Goal: Information Seeking & Learning: Learn about a topic

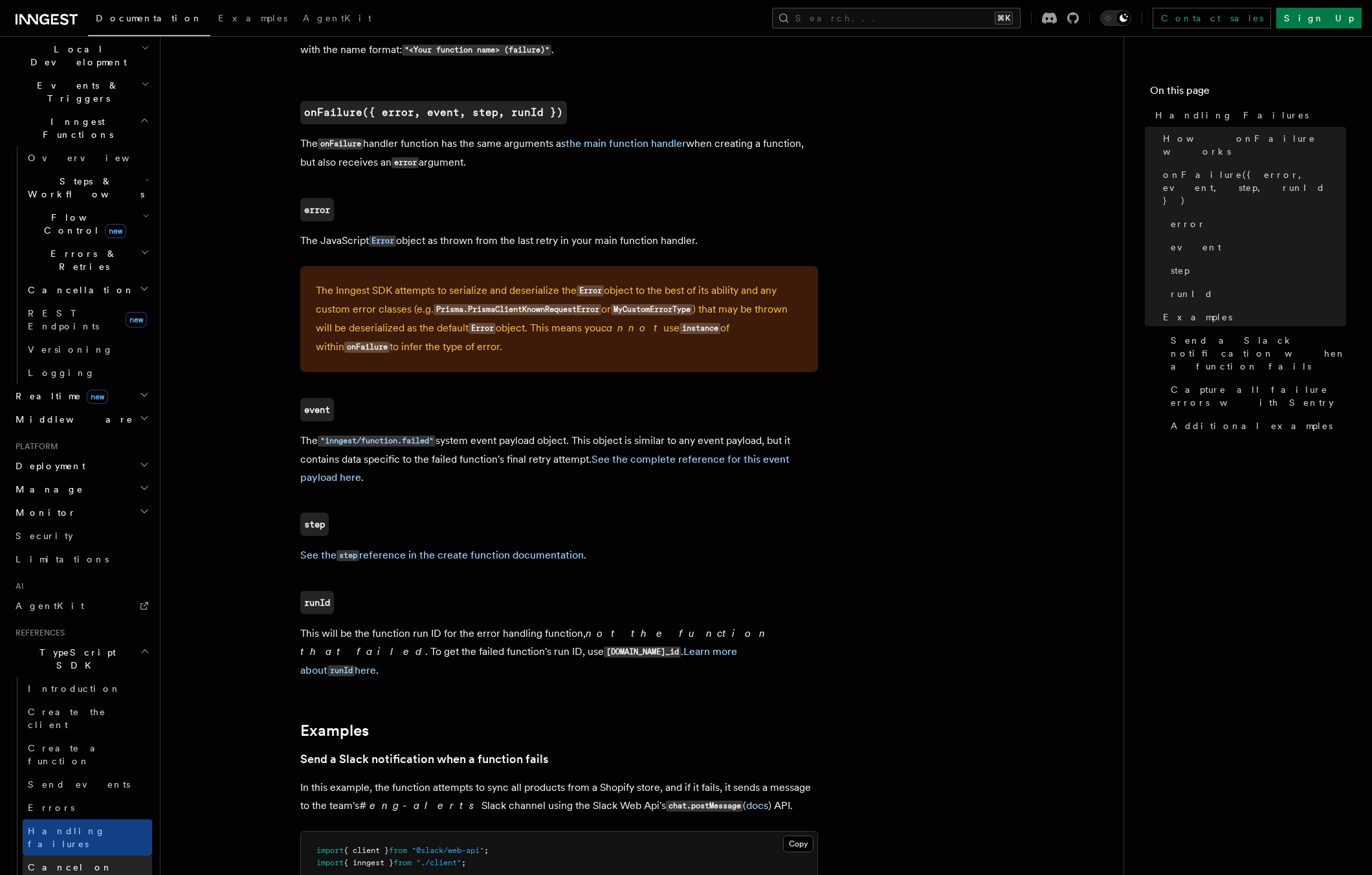
scroll to position [296, 0]
click at [89, 287] on h2 "Cancellation" at bounding box center [87, 298] width 129 height 23
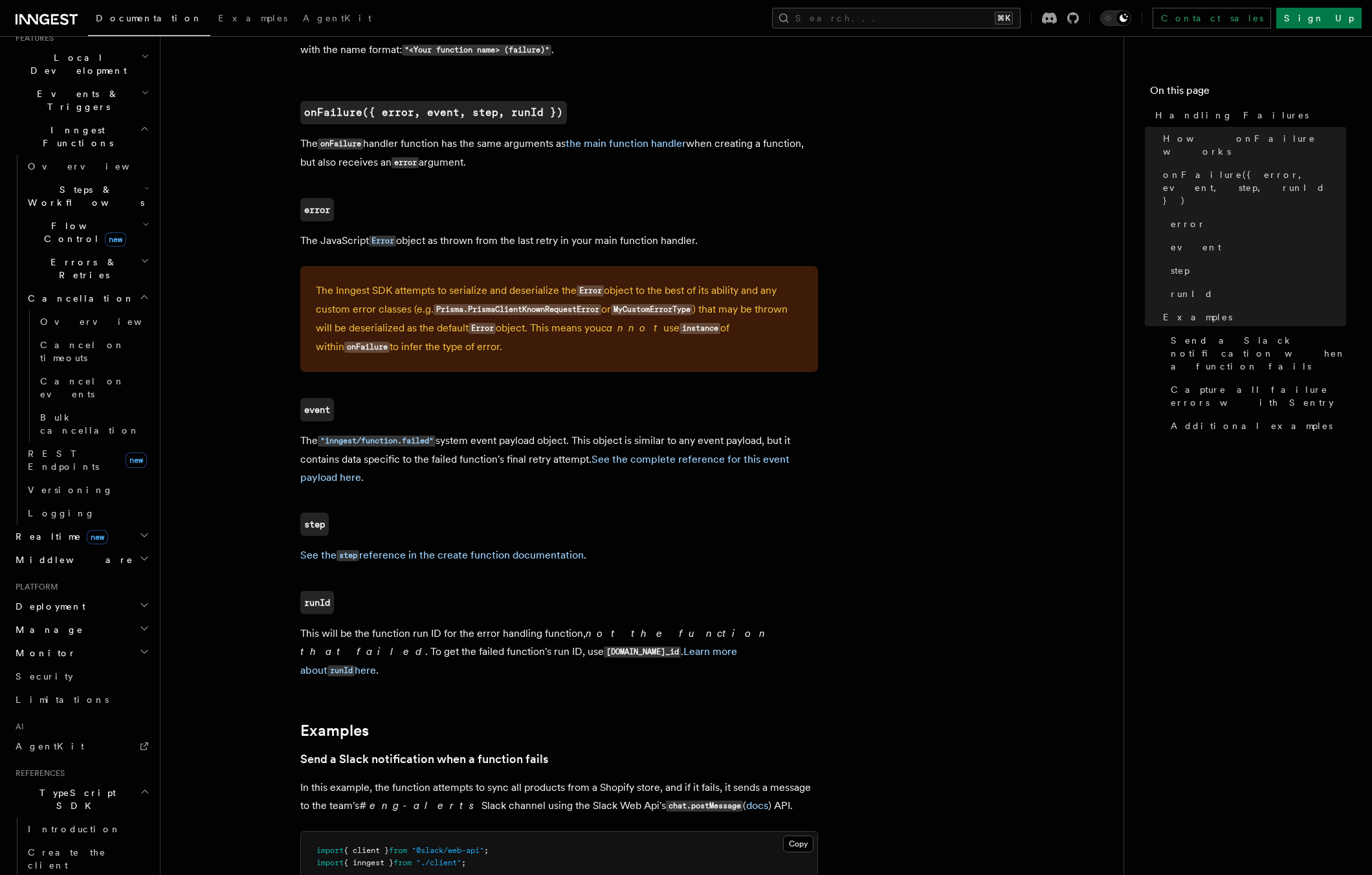
scroll to position [389, 0]
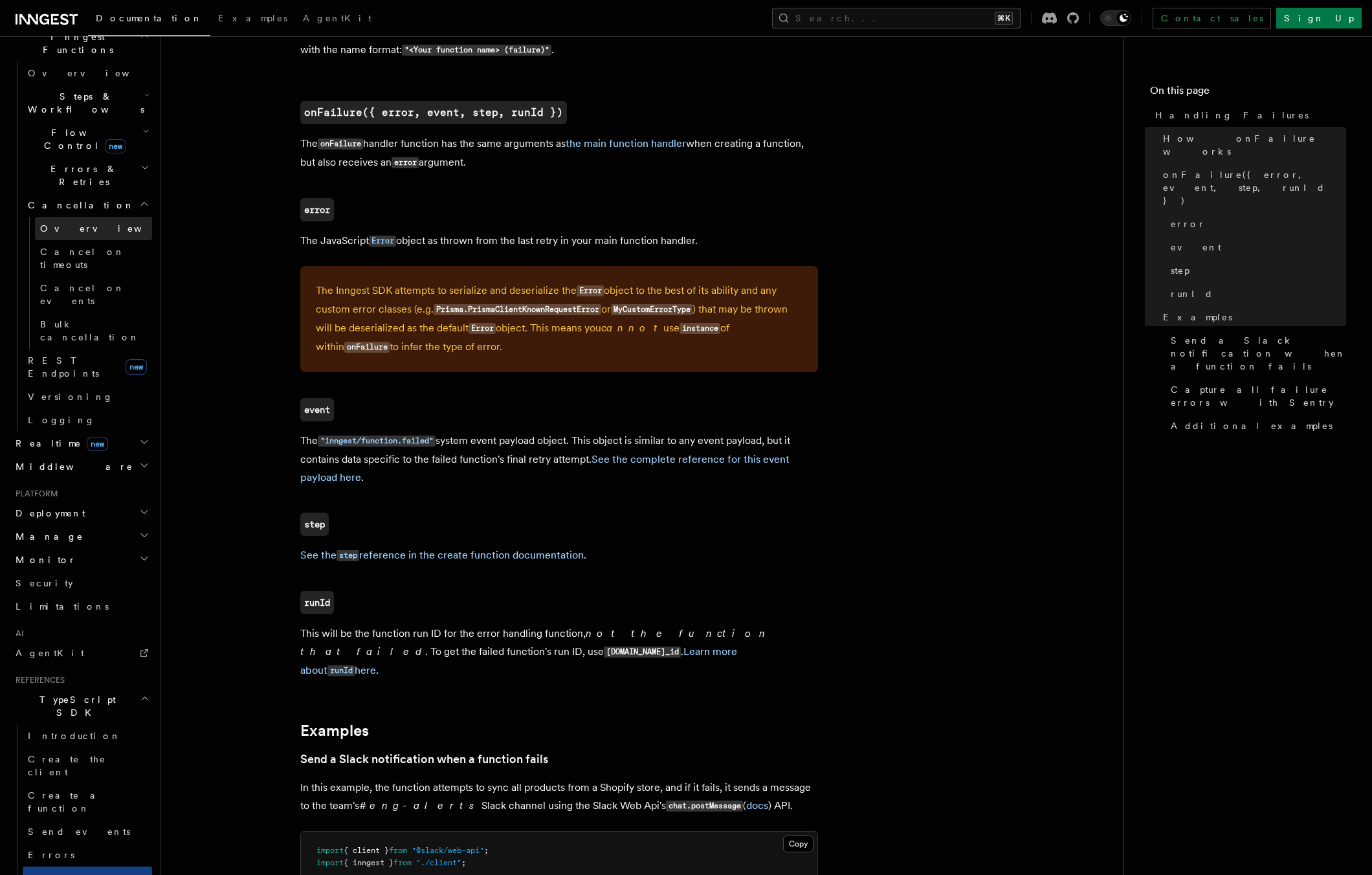
click at [73, 223] on span "Overview" at bounding box center [107, 228] width 133 height 10
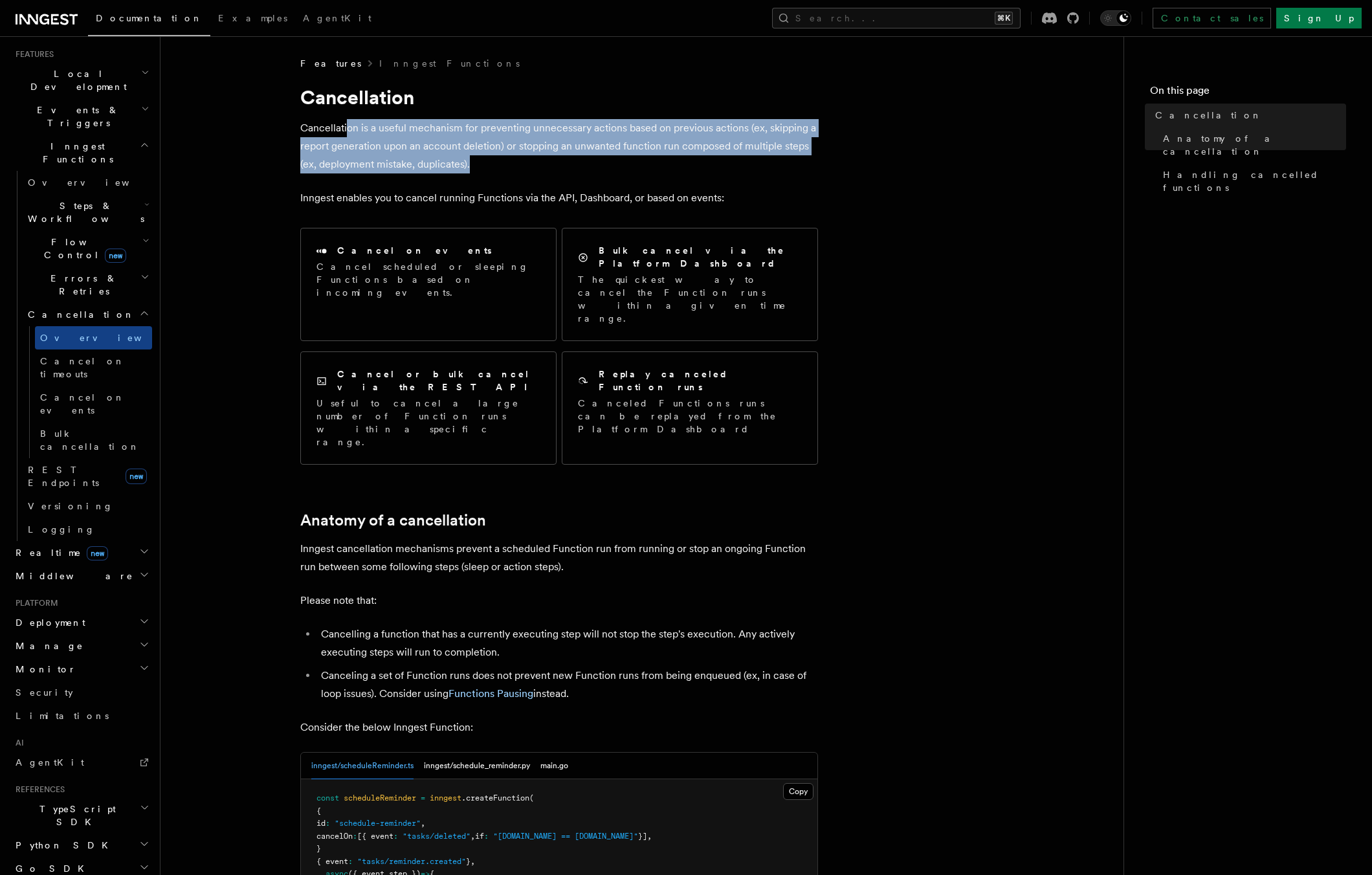
drag, startPoint x: 346, startPoint y: 131, endPoint x: 645, endPoint y: 155, distance: 300.0
click at [645, 155] on p "Cancellation is a useful mechanism for preventing unnecessary actions based on …" at bounding box center [559, 146] width 518 height 54
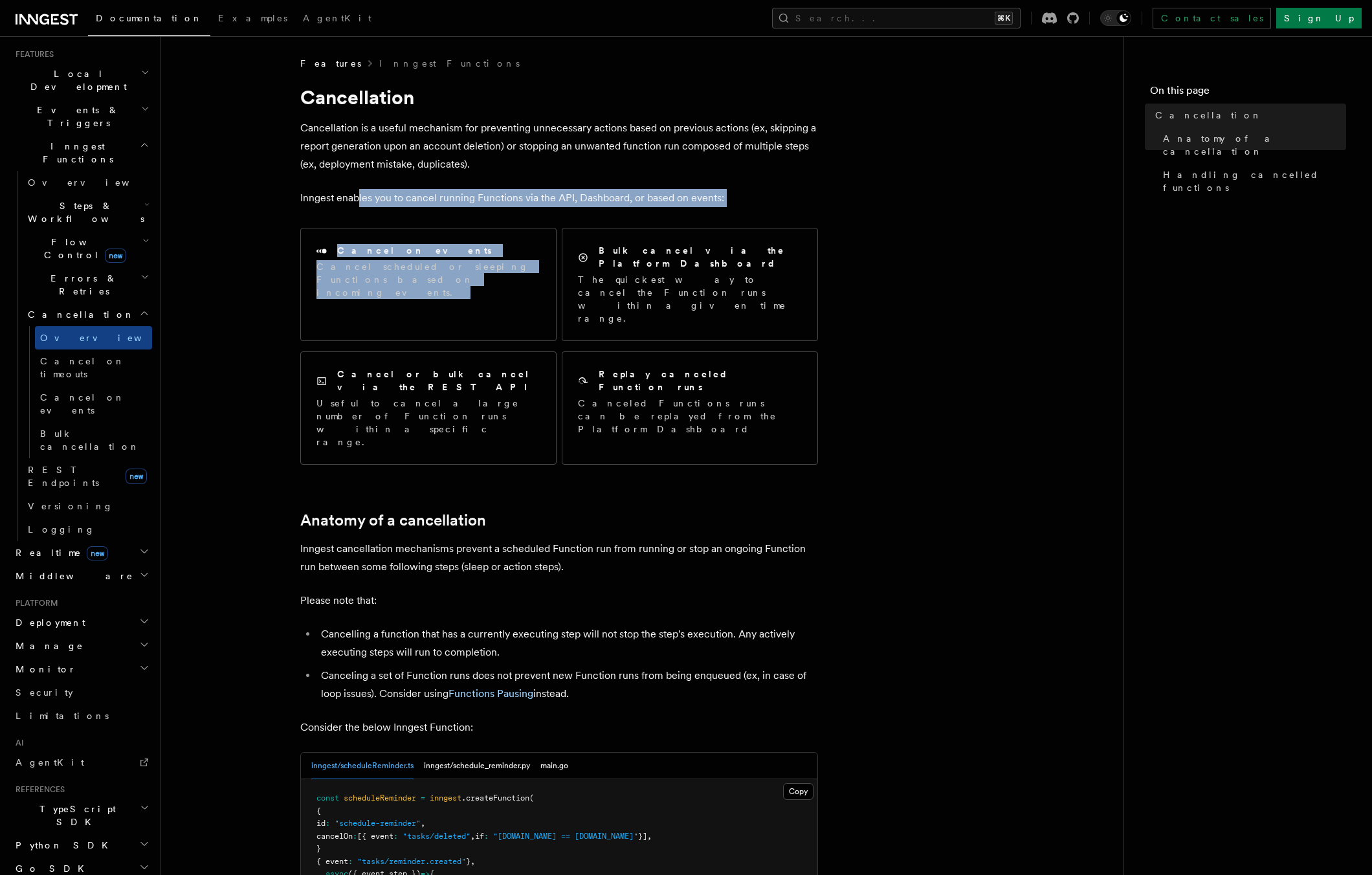
drag, startPoint x: 361, startPoint y: 200, endPoint x: 758, endPoint y: 208, distance: 397.1
click at [758, 208] on article "Features Inngest Functions Cancellation Cancellation is a useful mechanism for …" at bounding box center [642, 874] width 922 height 1635
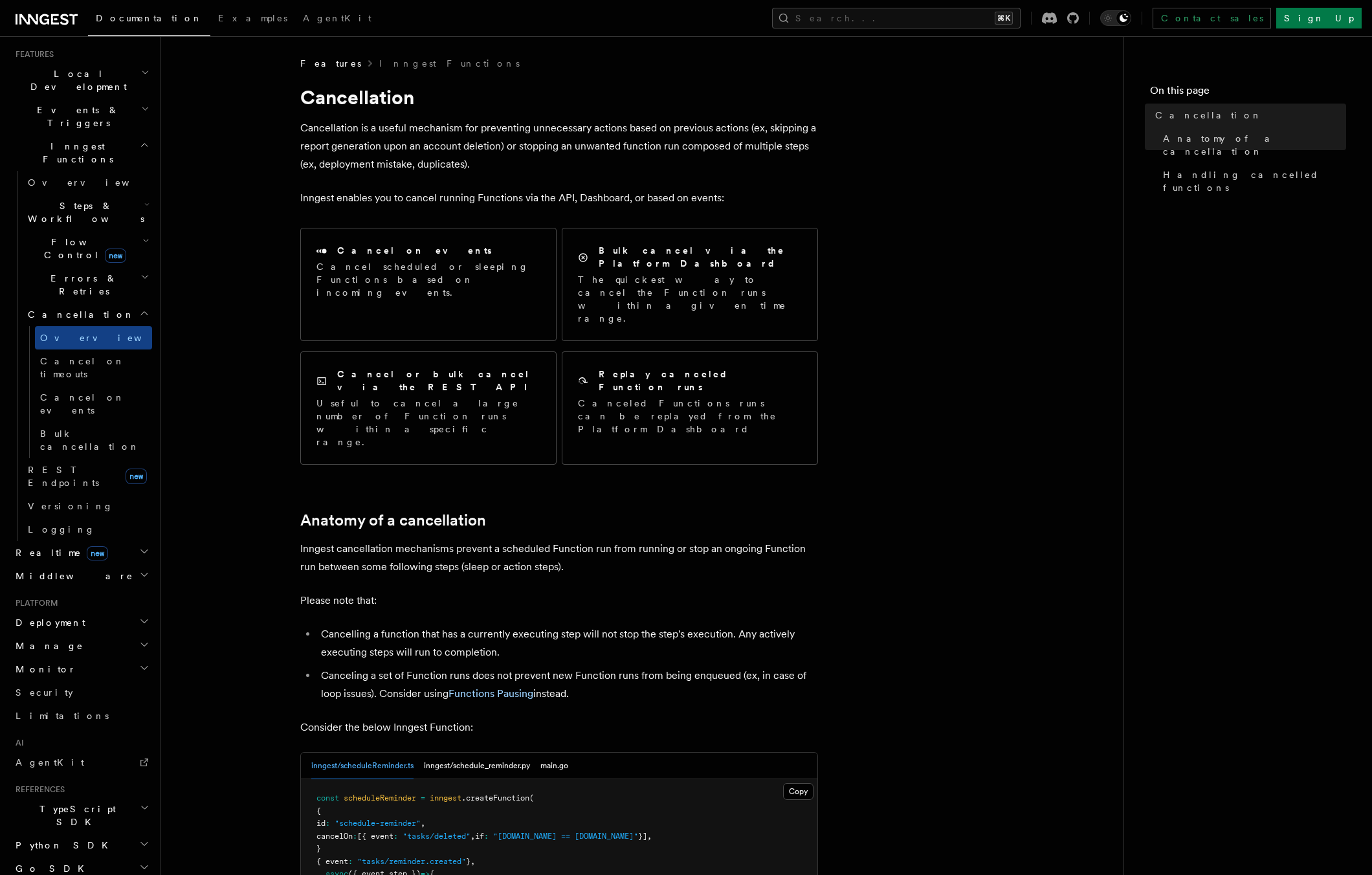
click at [1025, 280] on article "Features Inngest Functions Cancellation Cancellation is a useful mechanism for …" at bounding box center [642, 874] width 922 height 1635
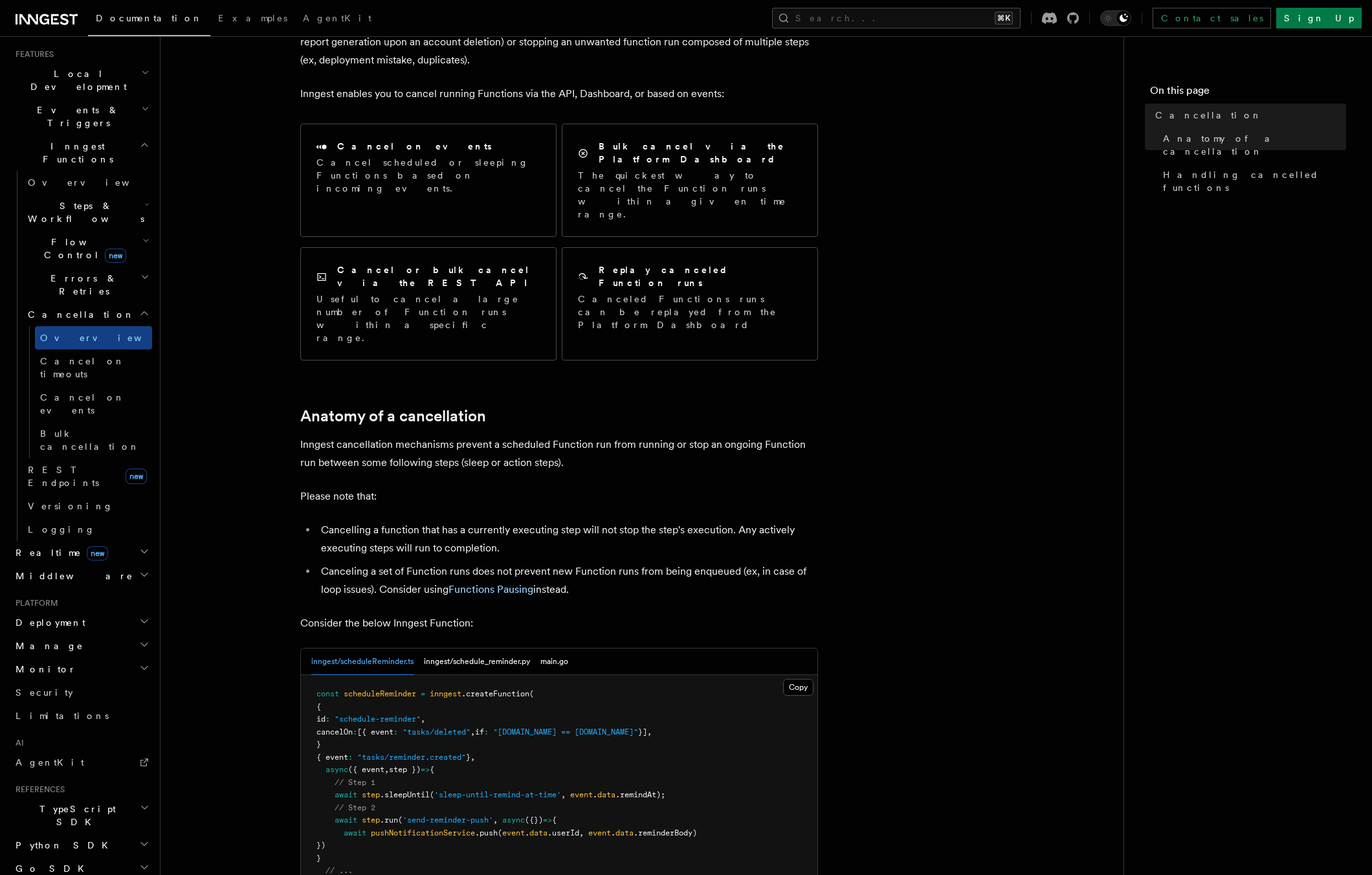
scroll to position [113, 0]
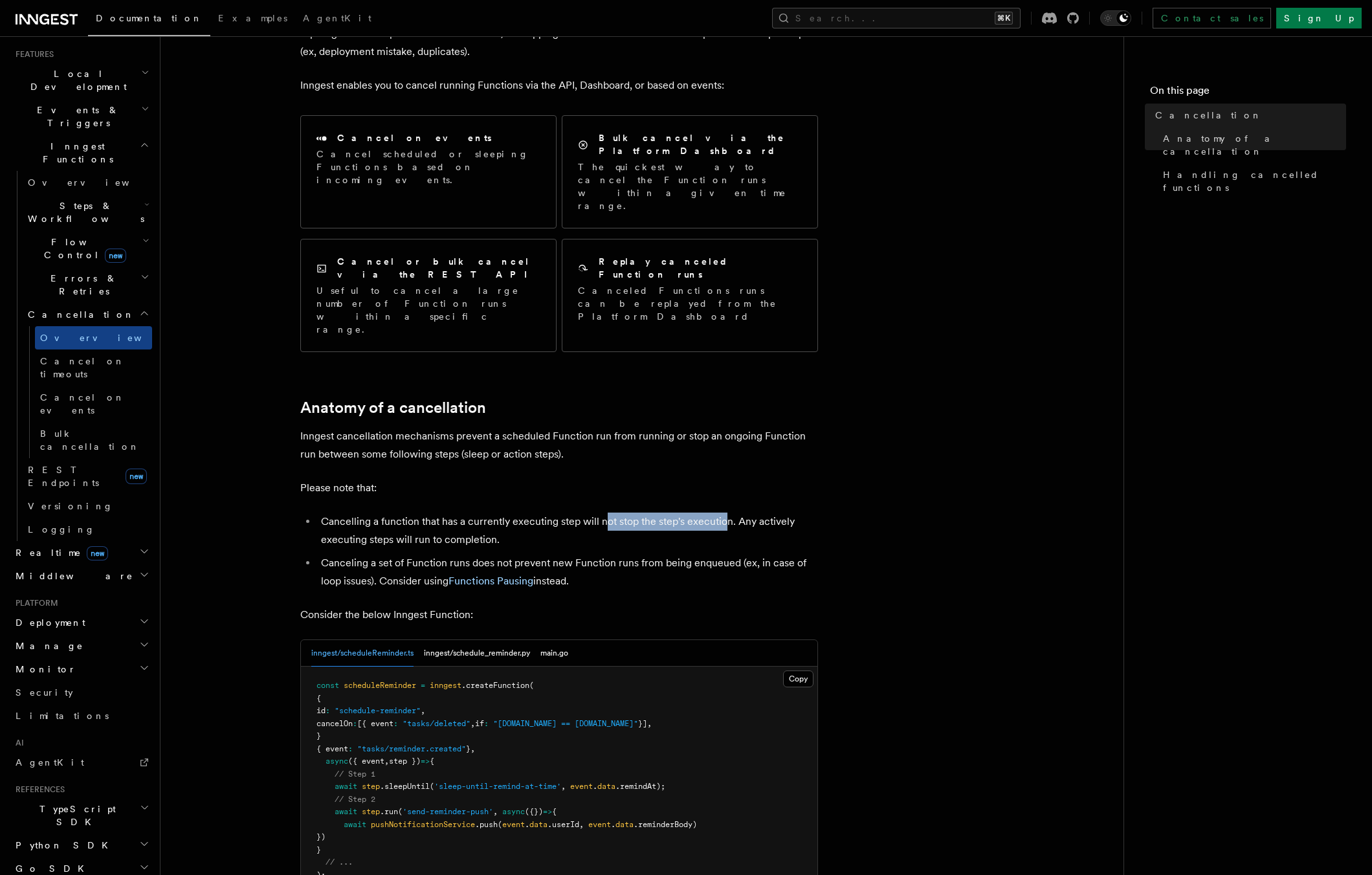
drag, startPoint x: 725, startPoint y: 445, endPoint x: 606, endPoint y: 439, distance: 119.2
click at [606, 512] on li "Cancelling a function that has a currently executing step will not stop the ste…" at bounding box center [567, 530] width 501 height 36
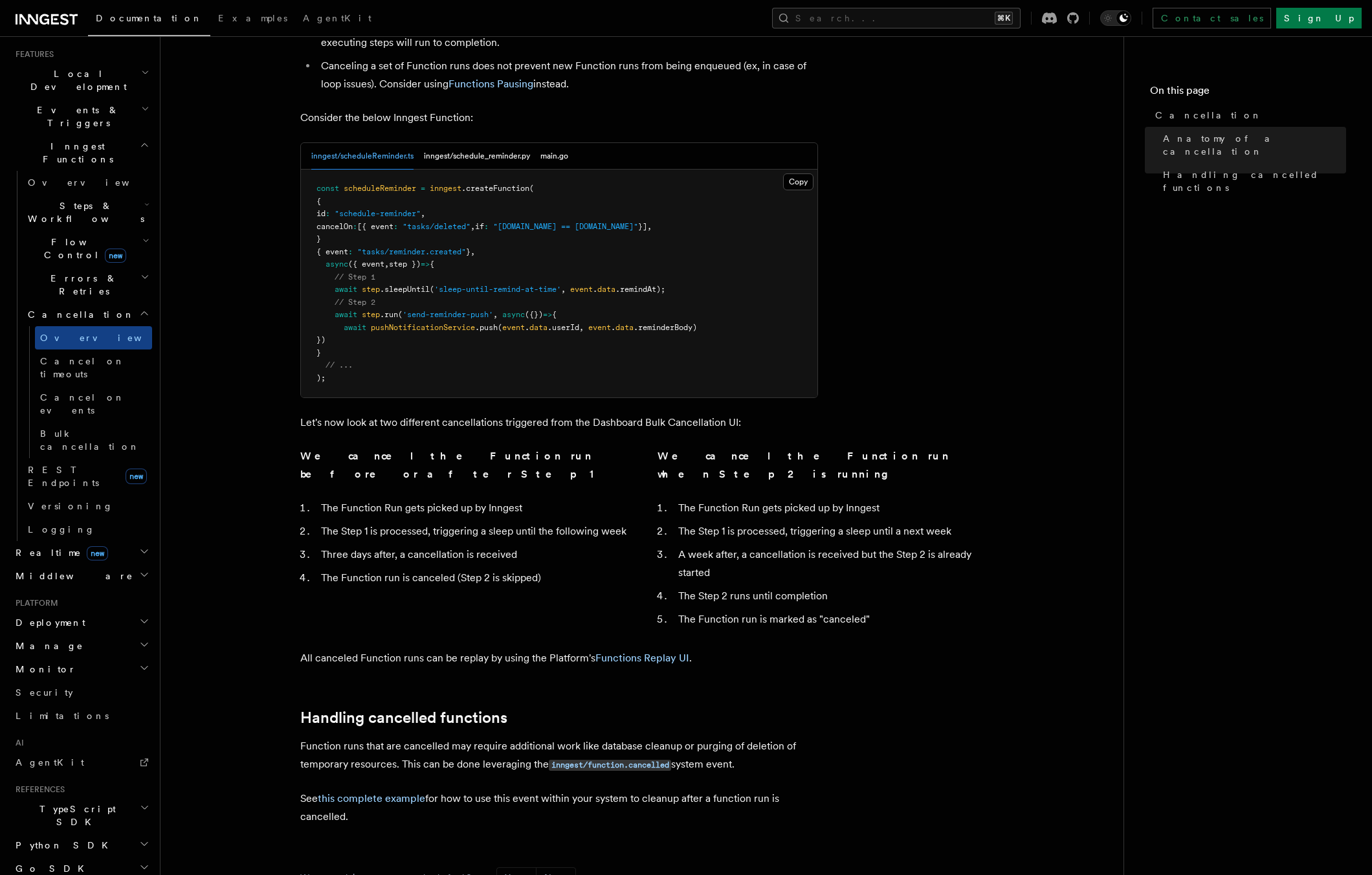
scroll to position [721, 0]
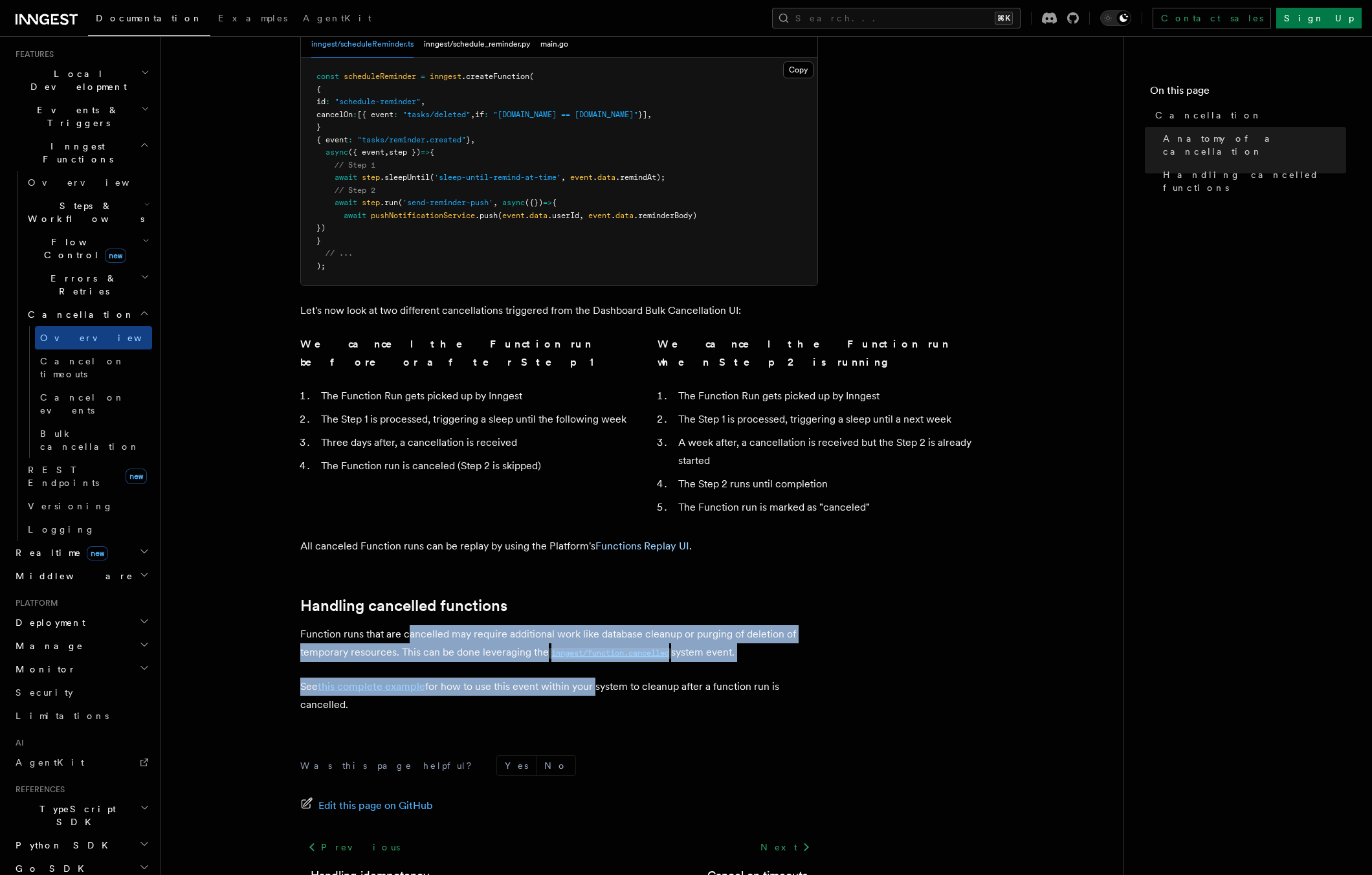
drag, startPoint x: 408, startPoint y: 532, endPoint x: 596, endPoint y: 593, distance: 197.6
click at [592, 595] on article "Features Inngest Functions Cancellation Cancellation is a useful mechanism for …" at bounding box center [642, 153] width 922 height 1635
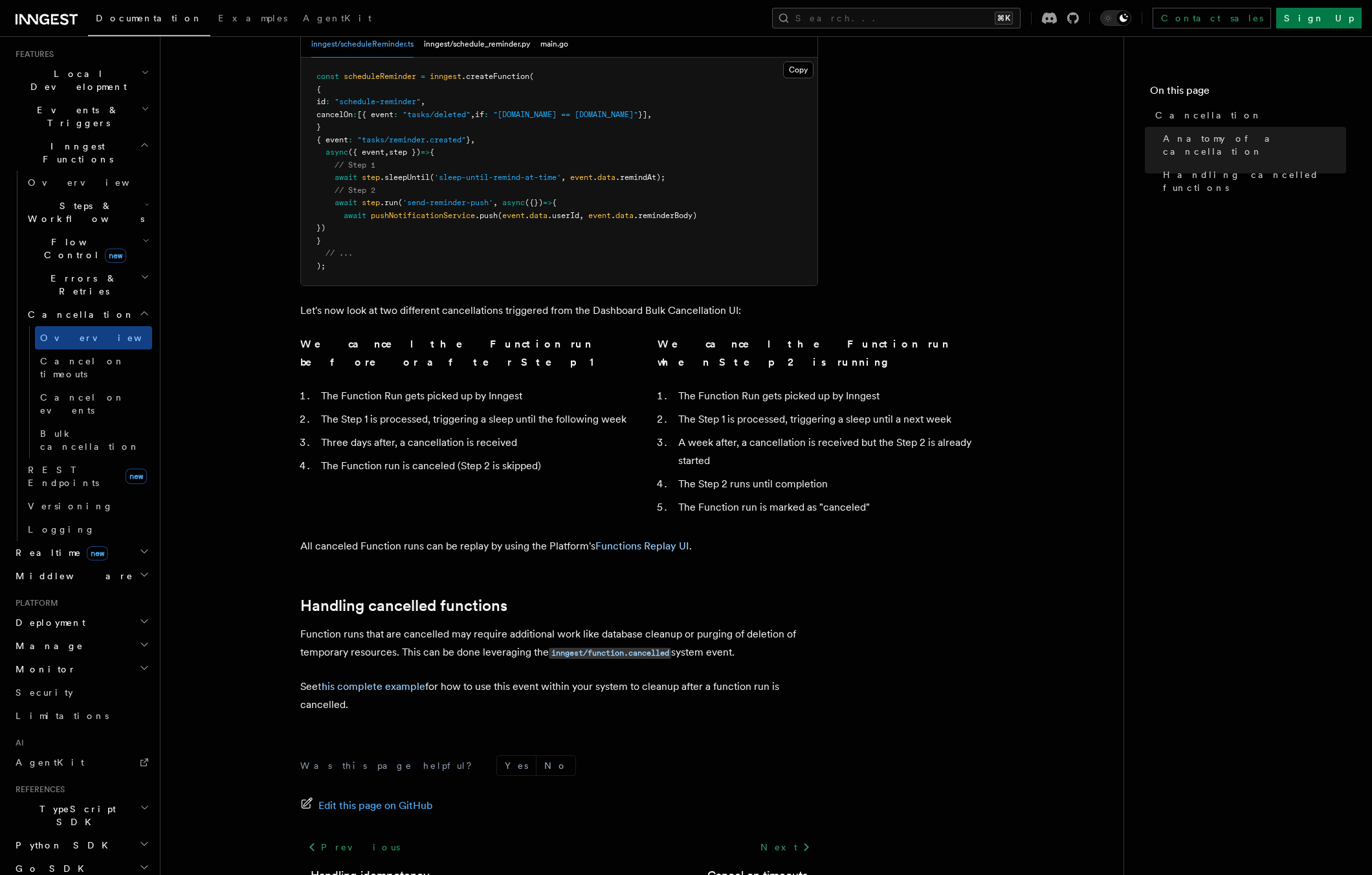
click at [974, 211] on article "Features Inngest Functions Cancellation Cancellation is a useful mechanism for …" at bounding box center [642, 153] width 922 height 1635
click at [814, 625] on p "Function runs that are cancelled may require additional work like database clea…" at bounding box center [559, 643] width 518 height 37
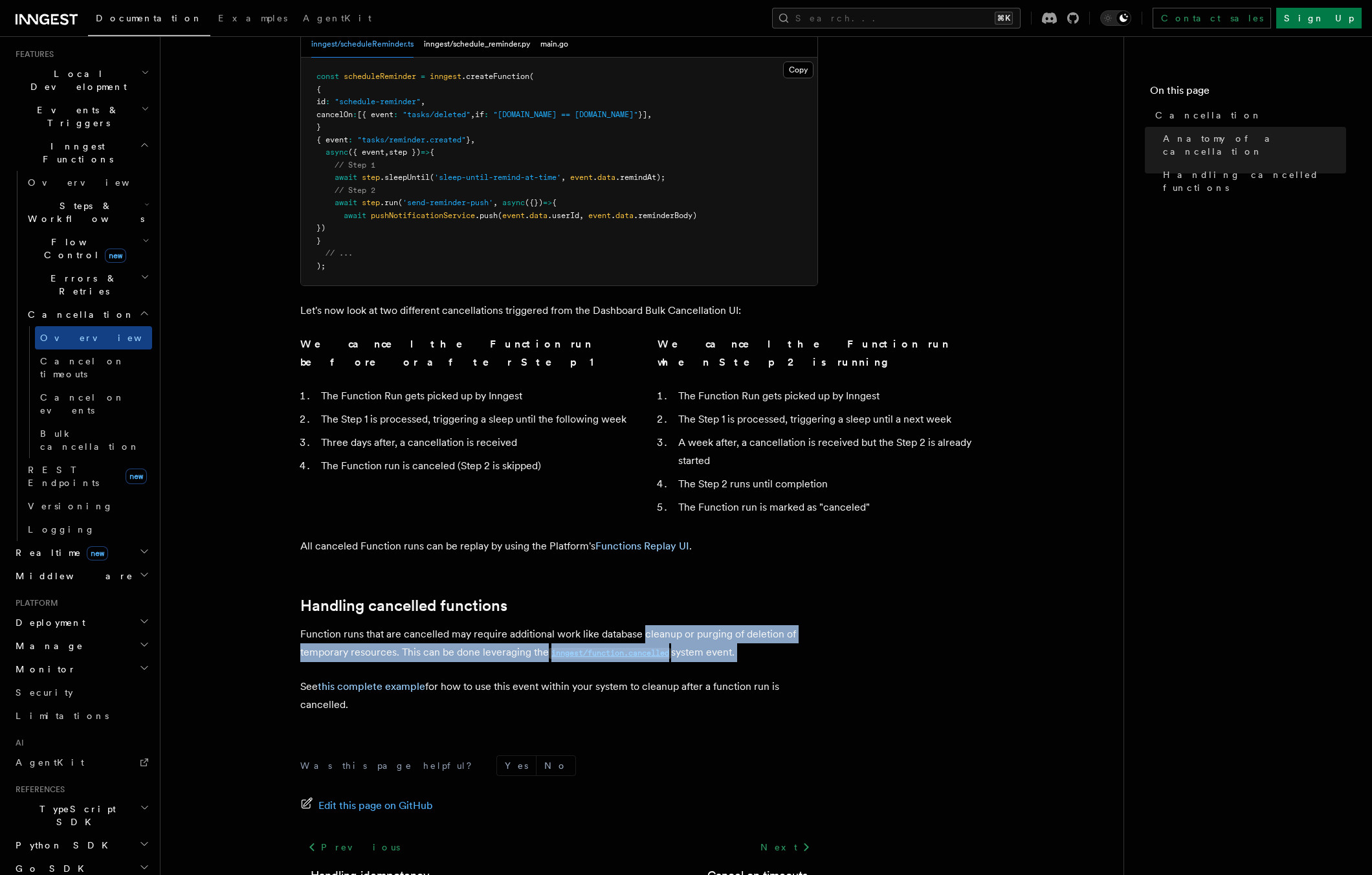
drag, startPoint x: 562, startPoint y: 579, endPoint x: 645, endPoint y: 543, distance: 90.5
click at [644, 543] on article "Features Inngest Functions Cancellation Cancellation is a useful mechanism for …" at bounding box center [642, 153] width 922 height 1635
